Goal: Use online tool/utility: Use online tool/utility

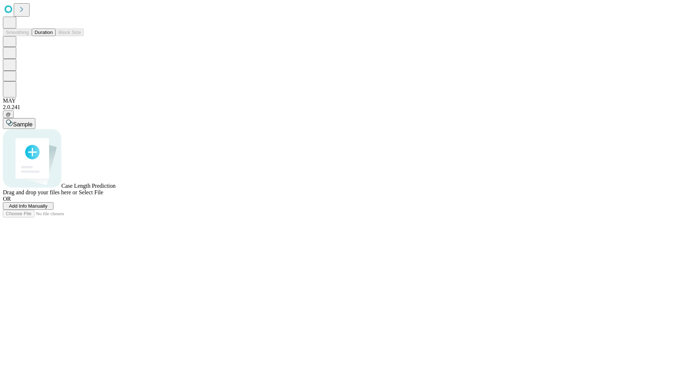
click at [53, 36] on button "Duration" at bounding box center [44, 33] width 24 height 8
click at [103, 195] on span "Select File" at bounding box center [91, 192] width 25 height 6
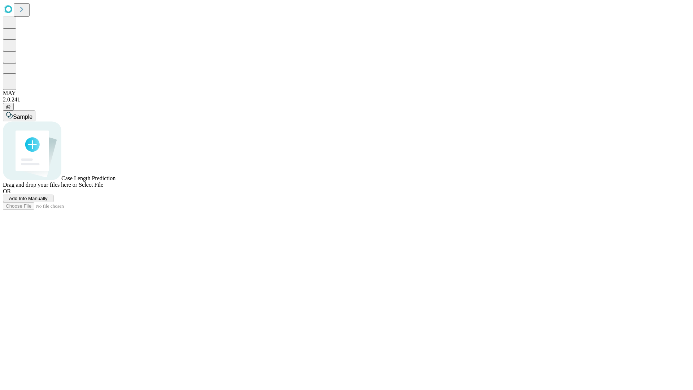
click at [103, 188] on span "Select File" at bounding box center [91, 185] width 25 height 6
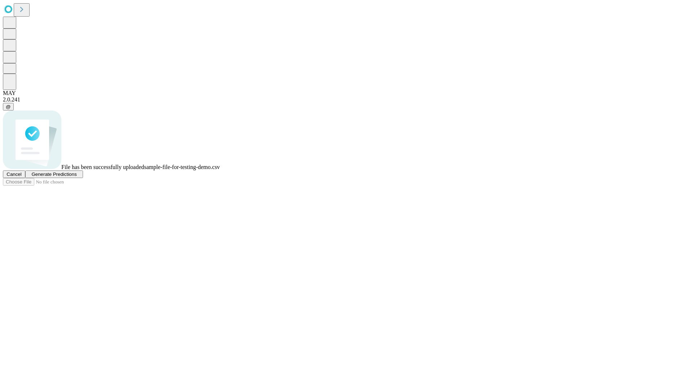
click at [77, 177] on span "Generate Predictions" at bounding box center [53, 174] width 45 height 5
